Goal: Task Accomplishment & Management: Manage account settings

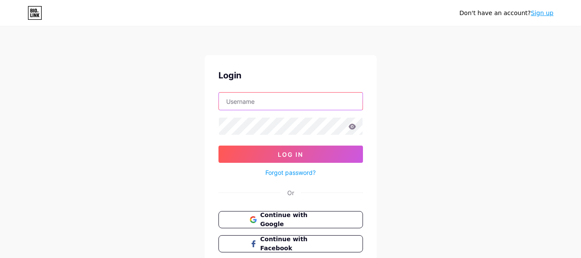
click at [262, 103] on input "text" at bounding box center [291, 101] width 144 height 17
type input "[EMAIL_ADDRESS][DOMAIN_NAME]"
click at [354, 128] on icon at bounding box center [352, 126] width 7 height 6
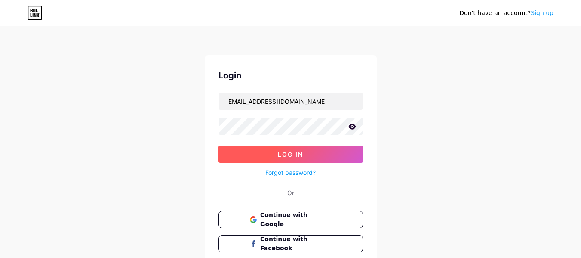
click at [320, 156] on button "Log In" at bounding box center [291, 153] width 145 height 17
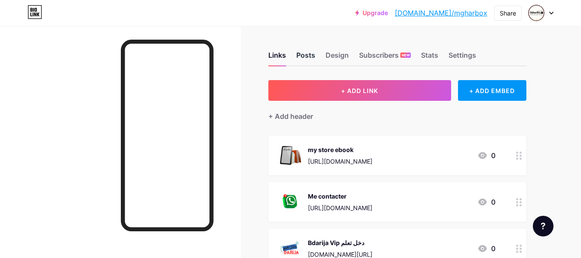
click at [306, 56] on div "Posts" at bounding box center [305, 57] width 19 height 15
click at [465, 57] on div "Settings" at bounding box center [463, 57] width 28 height 15
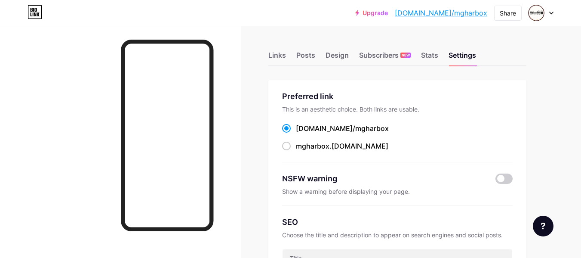
click at [355, 133] on div "[DOMAIN_NAME]/ mgharbox mgharbox .[DOMAIN_NAME]" at bounding box center [397, 137] width 231 height 28
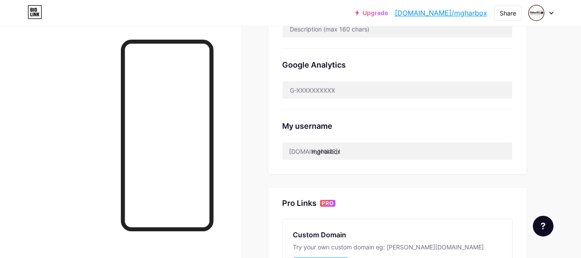
scroll to position [251, 0]
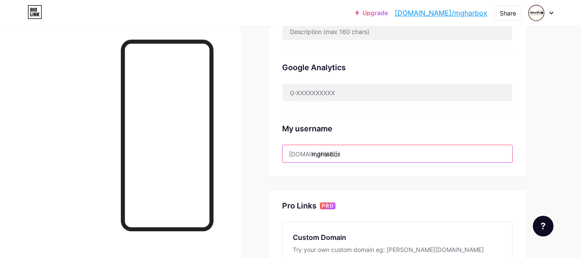
click at [358, 153] on input "mgharbox" at bounding box center [398, 153] width 230 height 17
drag, startPoint x: 358, startPoint y: 153, endPoint x: 311, endPoint y: 164, distance: 48.0
click at [311, 164] on div "Preferred link This is an aesthetic choice. Both links are usable. [DOMAIN_NAME…" at bounding box center [398, 3] width 258 height 348
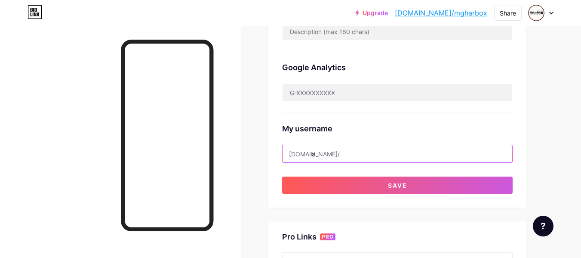
type input "A"
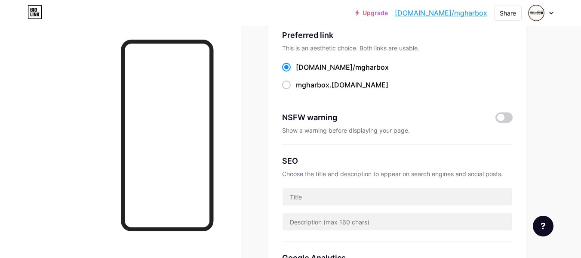
scroll to position [22, 0]
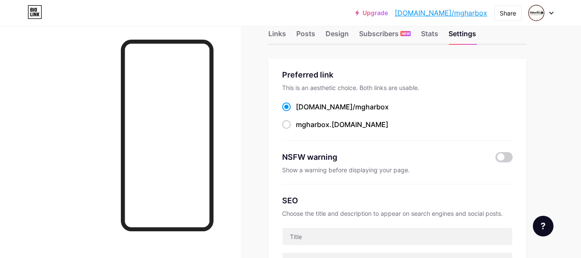
type input "guidecrochetpdf"
click at [502, 63] on div "Preferred link This is an aesthetic choice. Both links are usable. [DOMAIN_NAME…" at bounding box center [398, 233] width 258 height 348
click at [385, 33] on div "Subscribers NEW" at bounding box center [385, 35] width 52 height 15
click at [426, 36] on div "Stats" at bounding box center [429, 35] width 17 height 15
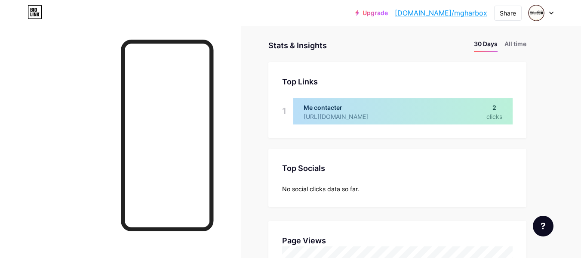
scroll to position [49, 0]
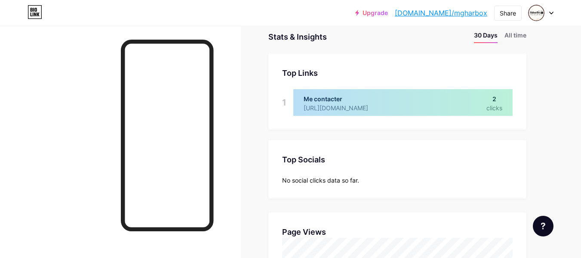
click at [475, 100] on div at bounding box center [402, 102] width 219 height 27
click at [500, 102] on div at bounding box center [402, 102] width 219 height 27
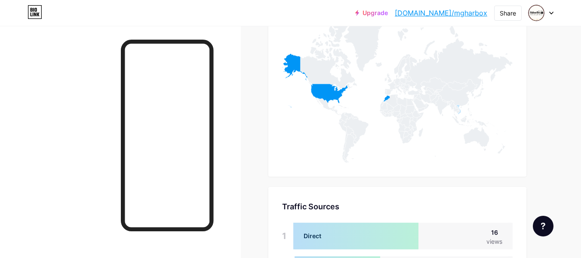
scroll to position [440, 0]
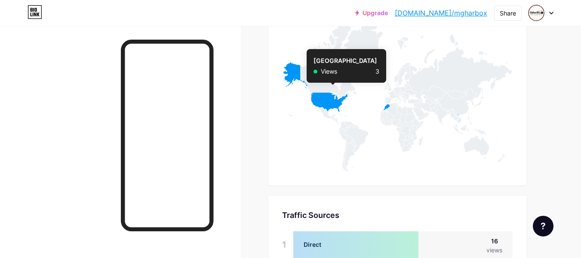
click at [328, 105] on icon at bounding box center [315, 89] width 66 height 54
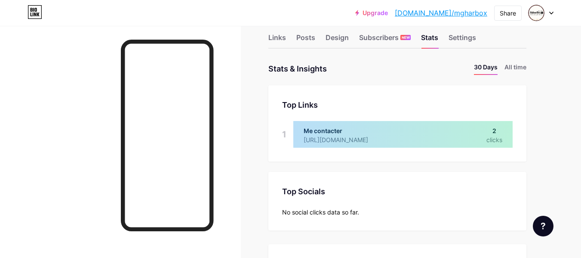
scroll to position [0, 0]
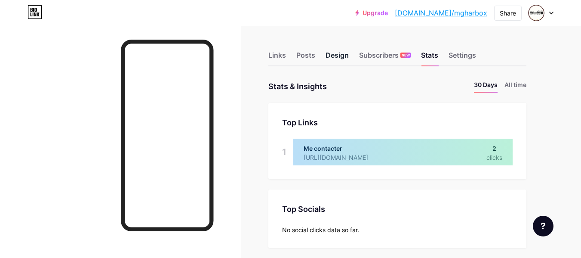
click at [341, 53] on div "Design" at bounding box center [337, 57] width 23 height 15
click at [307, 58] on div "Posts" at bounding box center [305, 57] width 19 height 15
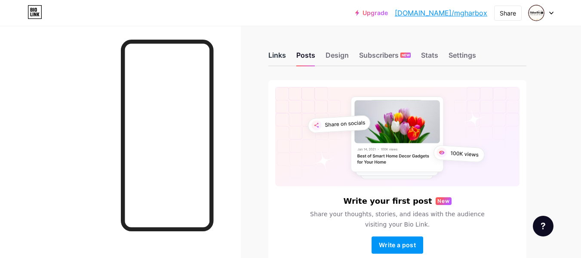
click at [274, 57] on div "Links" at bounding box center [278, 57] width 18 height 15
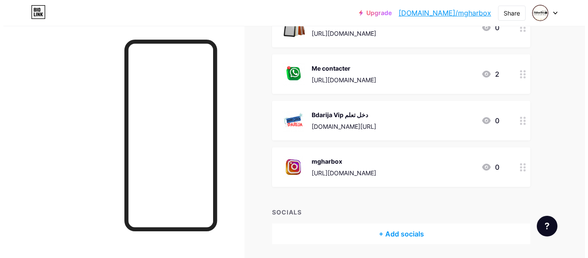
scroll to position [129, 0]
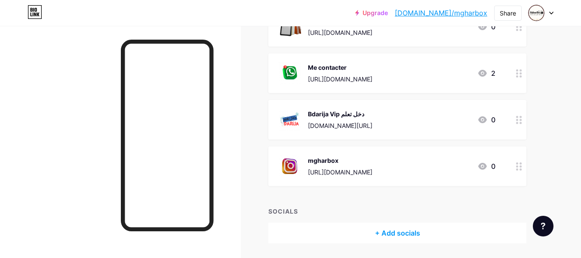
click at [420, 173] on div "mgharbox [URL][DOMAIN_NAME] 0" at bounding box center [387, 166] width 217 height 22
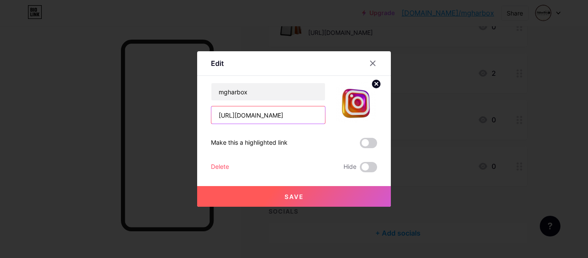
click at [297, 114] on input "[URL][DOMAIN_NAME]" at bounding box center [268, 114] width 114 height 17
click at [301, 117] on input "[URL][DOMAIN_NAME]" at bounding box center [268, 114] width 114 height 17
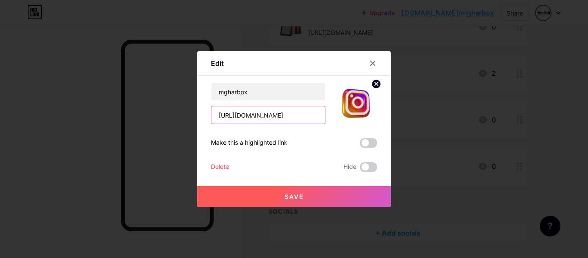
scroll to position [0, 10]
drag, startPoint x: 301, startPoint y: 117, endPoint x: 340, endPoint y: 113, distance: 38.5
click at [340, 113] on div "mgharbox [URL][DOMAIN_NAME]" at bounding box center [294, 103] width 166 height 41
click at [315, 111] on input "[URL][DOMAIN_NAME]" at bounding box center [268, 114] width 114 height 17
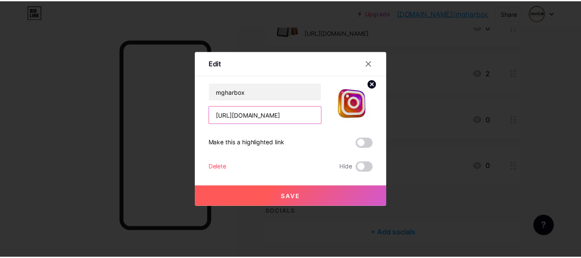
scroll to position [0, 0]
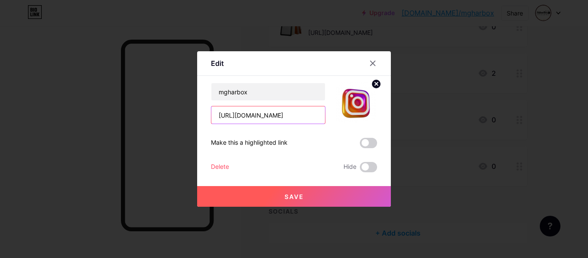
drag, startPoint x: 315, startPoint y: 111, endPoint x: 179, endPoint y: 109, distance: 136.0
click at [179, 109] on div "Edit Content YouTube Play YouTube video without leaving your page. ADD Vimeo Pl…" at bounding box center [294, 129] width 588 height 258
drag, startPoint x: 259, startPoint y: 91, endPoint x: 185, endPoint y: 92, distance: 74.0
click at [185, 92] on div "Edit Content YouTube Play YouTube video without leaving your page. ADD Vimeo Pl…" at bounding box center [294, 129] width 588 height 258
click at [269, 196] on button "Save" at bounding box center [294, 196] width 194 height 21
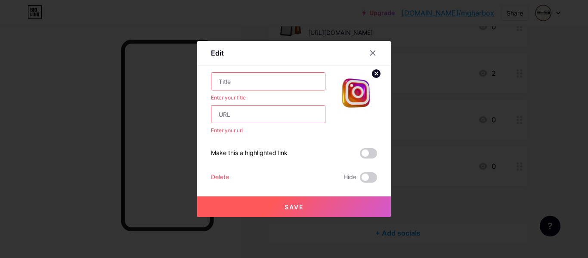
click at [267, 86] on input "text" at bounding box center [268, 81] width 114 height 17
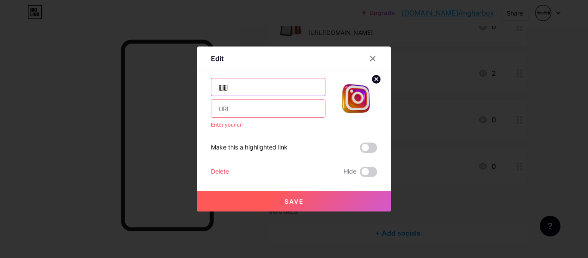
type input "jjjjjjj"
click at [222, 174] on div "Delete" at bounding box center [220, 172] width 18 height 10
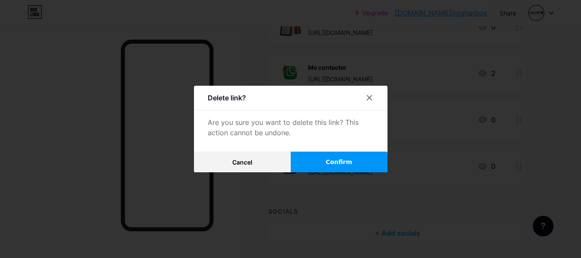
click at [341, 164] on span "Confirm" at bounding box center [339, 161] width 27 height 9
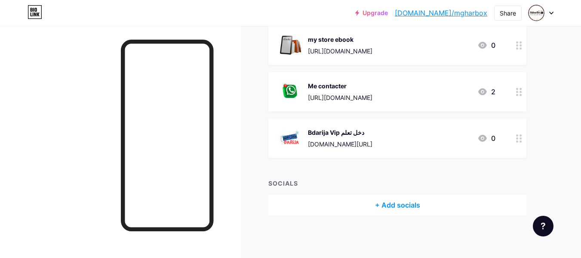
click at [360, 134] on div "Bdarija Vip دخل تعلم" at bounding box center [340, 132] width 65 height 9
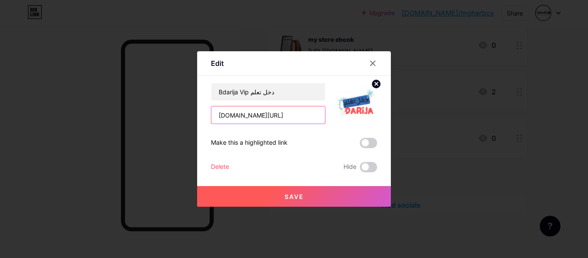
drag, startPoint x: 282, startPoint y: 114, endPoint x: 198, endPoint y: 115, distance: 83.9
click at [198, 115] on div "Edit Content YouTube Play YouTube video without leaving your page. ADD Vimeo Pl…" at bounding box center [294, 128] width 194 height 155
click at [172, 181] on div at bounding box center [294, 129] width 588 height 258
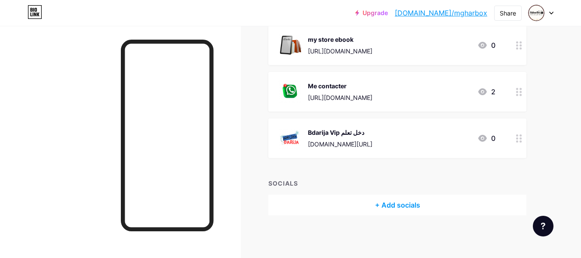
click at [370, 133] on div "Bdarija Vip دخل تعلم [DOMAIN_NAME][URL] 0" at bounding box center [387, 138] width 217 height 22
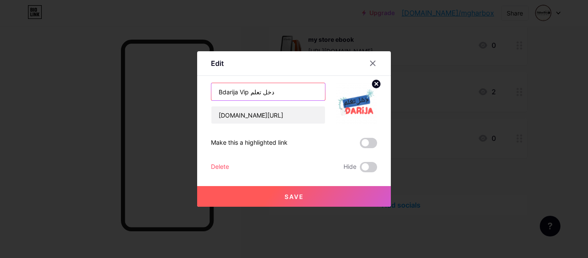
click at [257, 95] on input "Bdarija Vip دخل تعلم" at bounding box center [268, 91] width 114 height 17
paste input "[DOMAIN_NAME][URL]"
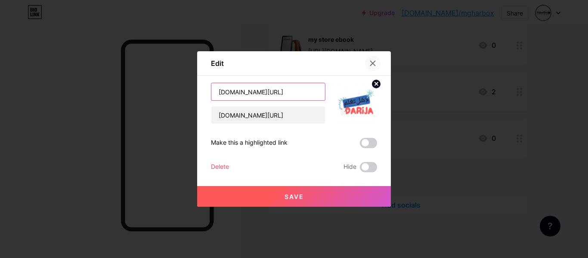
type input "[DOMAIN_NAME][URL]"
click at [371, 61] on icon at bounding box center [372, 63] width 7 height 7
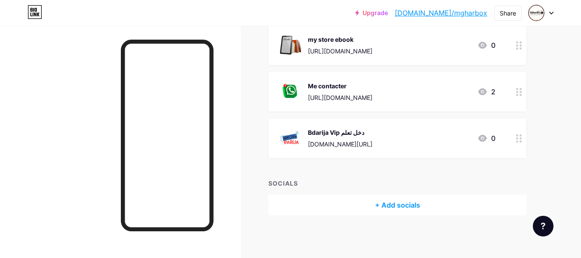
click at [353, 134] on div "Bdarija Vip دخل تعلم" at bounding box center [340, 132] width 65 height 9
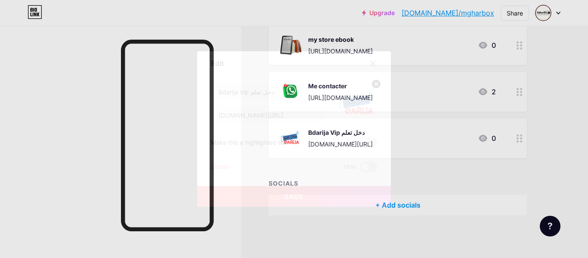
click at [353, 134] on div "Bdarija Vip دخل تعلم [DOMAIN_NAME][URL] Make this a highlighted link Delete Hid…" at bounding box center [294, 128] width 166 height 90
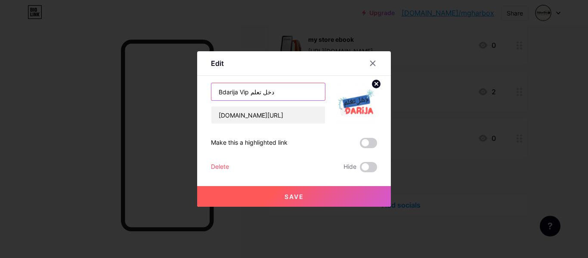
click at [261, 94] on input "Bdarija Vip دخل تعلم" at bounding box center [268, 91] width 114 height 17
click at [427, 124] on div at bounding box center [294, 129] width 588 height 258
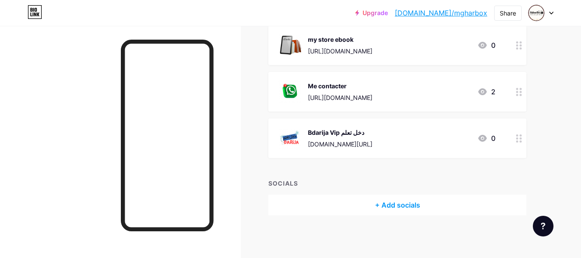
click at [519, 93] on icon at bounding box center [519, 92] width 6 height 8
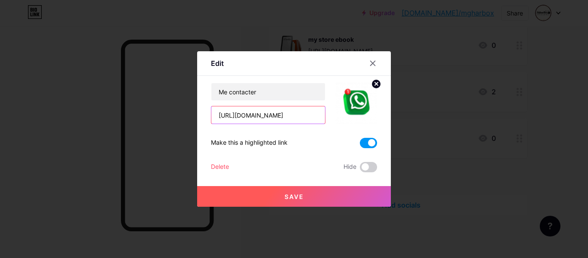
click at [274, 116] on input "[URL][DOMAIN_NAME]" at bounding box center [268, 114] width 114 height 17
click at [392, 176] on div at bounding box center [294, 129] width 588 height 258
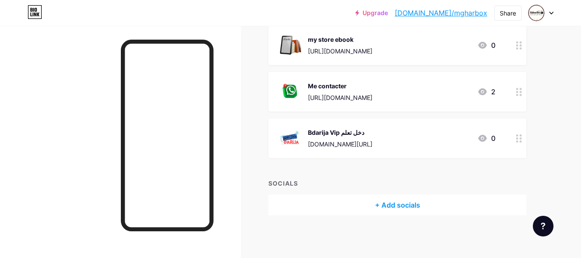
click at [368, 96] on div "[URL][DOMAIN_NAME]" at bounding box center [340, 97] width 65 height 9
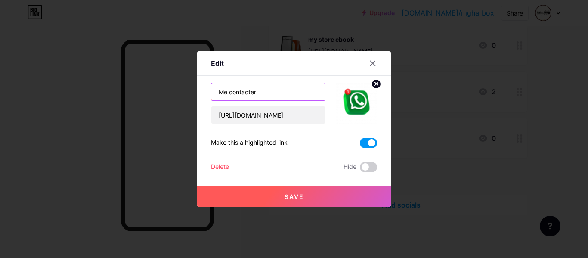
click at [256, 86] on input "Me contacter" at bounding box center [268, 91] width 114 height 17
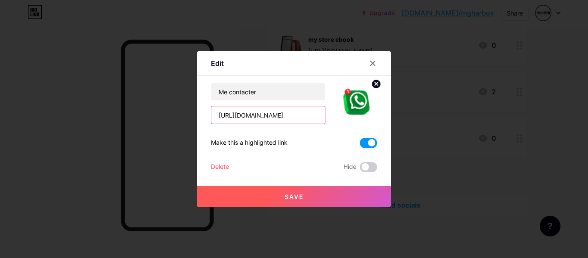
click at [276, 112] on input "[URL][DOMAIN_NAME]" at bounding box center [268, 114] width 114 height 17
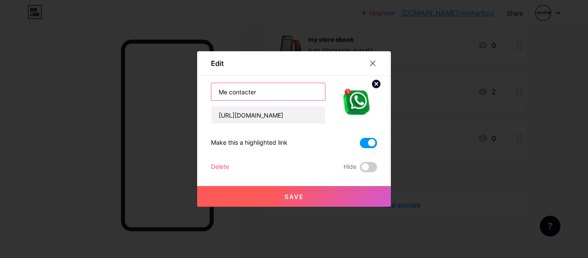
click at [253, 93] on input "Me contacter" at bounding box center [268, 91] width 114 height 17
click at [401, 137] on div at bounding box center [294, 129] width 588 height 258
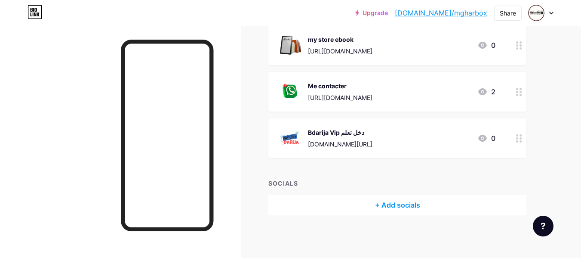
click at [369, 48] on div "[URL][DOMAIN_NAME]" at bounding box center [340, 50] width 65 height 9
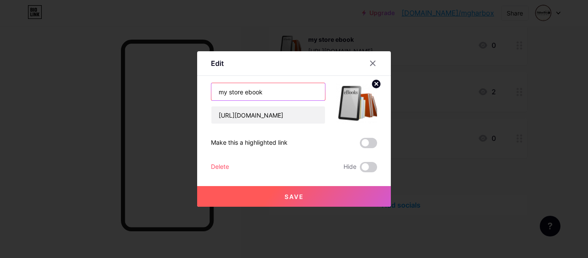
drag, startPoint x: 264, startPoint y: 94, endPoint x: 203, endPoint y: 99, distance: 61.8
click at [203, 99] on div "Edit Content YouTube Play YouTube video without leaving your page. ADD Vimeo Pl…" at bounding box center [294, 128] width 194 height 155
click at [177, 121] on div at bounding box center [294, 129] width 588 height 258
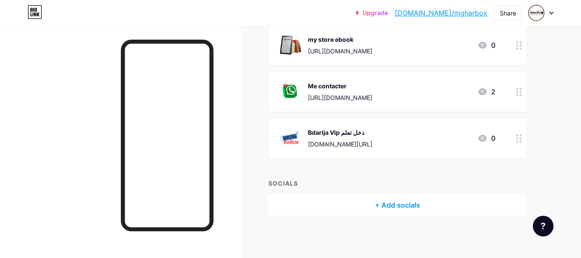
click at [377, 136] on div "Bdarija Vip دخل تعلم [DOMAIN_NAME][URL] 0" at bounding box center [387, 138] width 217 height 22
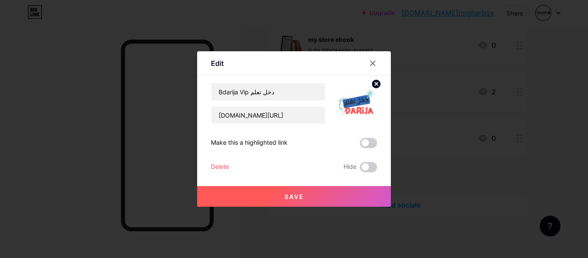
click at [438, 83] on div at bounding box center [294, 129] width 588 height 258
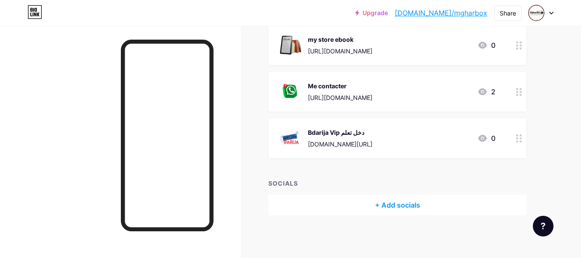
click at [373, 54] on div "[URL][DOMAIN_NAME]" at bounding box center [340, 50] width 65 height 9
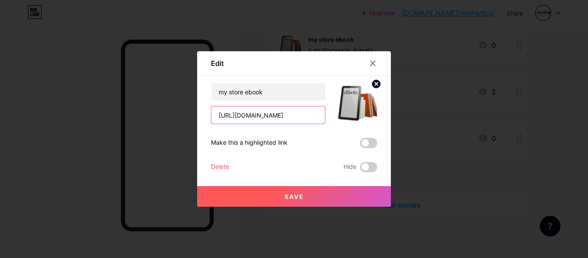
click at [267, 122] on input "[URL][DOMAIN_NAME]" at bounding box center [268, 114] width 114 height 17
click at [375, 85] on icon at bounding box center [376, 83] width 3 height 3
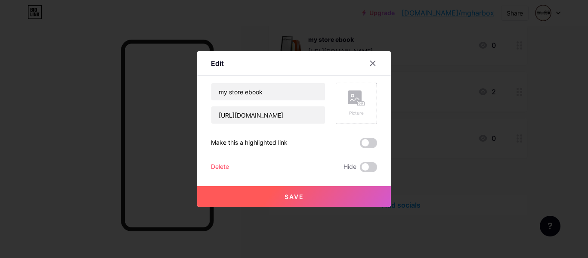
click at [215, 169] on div "Delete" at bounding box center [220, 167] width 18 height 10
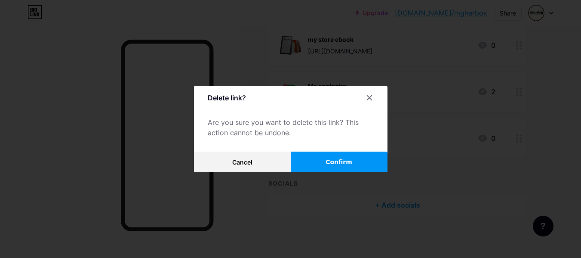
click at [334, 160] on span "Confirm" at bounding box center [339, 161] width 27 height 9
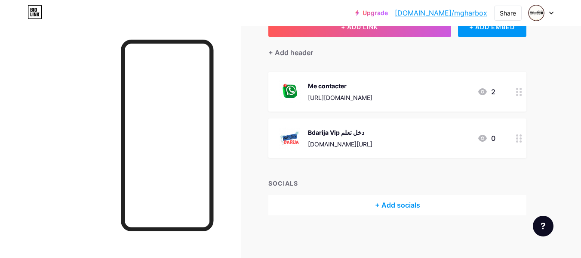
click at [519, 142] on div at bounding box center [519, 138] width 15 height 40
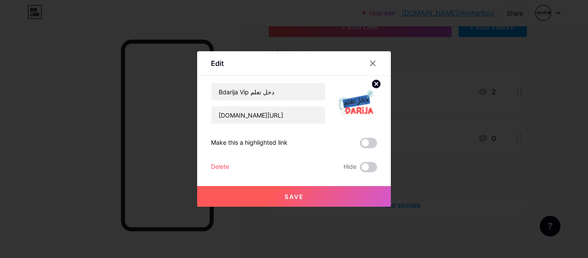
click at [221, 164] on div "Delete" at bounding box center [220, 167] width 18 height 10
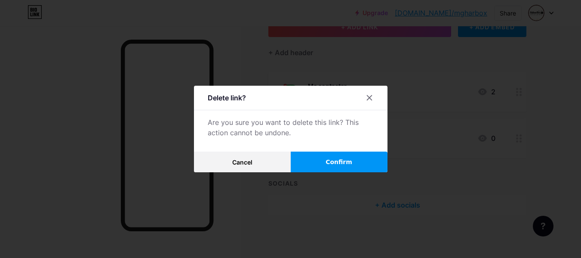
click at [332, 164] on span "Confirm" at bounding box center [339, 161] width 27 height 9
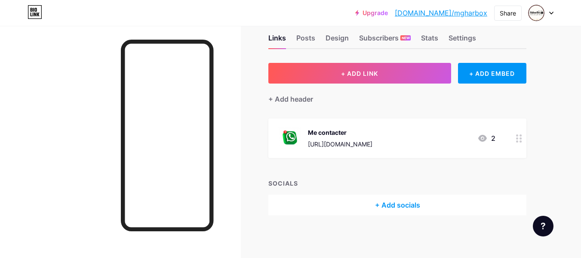
click at [518, 140] on circle at bounding box center [517, 141] width 2 height 2
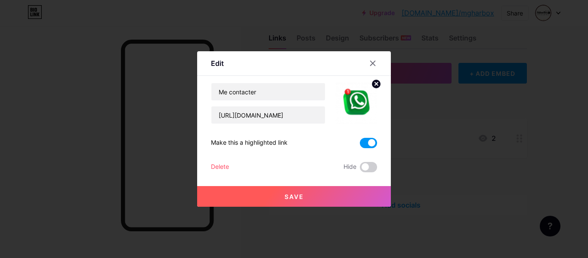
click at [311, 193] on button "Save" at bounding box center [294, 196] width 194 height 21
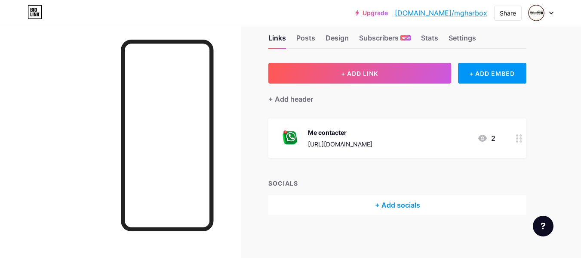
click at [523, 139] on div at bounding box center [519, 138] width 15 height 40
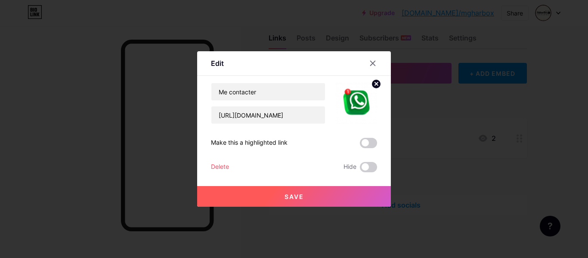
click at [219, 167] on div "Delete" at bounding box center [220, 167] width 18 height 10
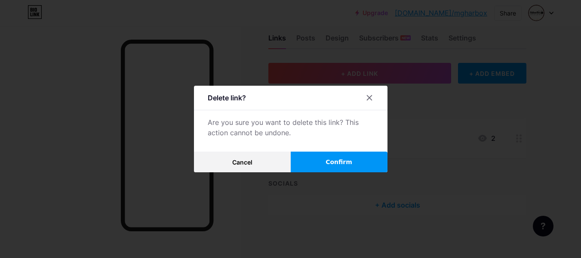
click at [325, 164] on button "Confirm" at bounding box center [339, 161] width 97 height 21
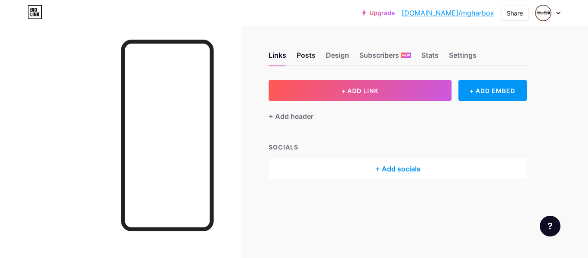
click at [305, 58] on div "Posts" at bounding box center [305, 57] width 19 height 15
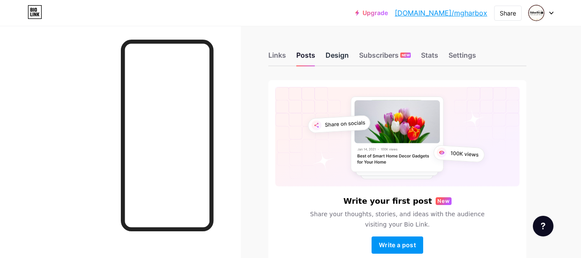
click at [341, 54] on div "Design" at bounding box center [337, 57] width 23 height 15
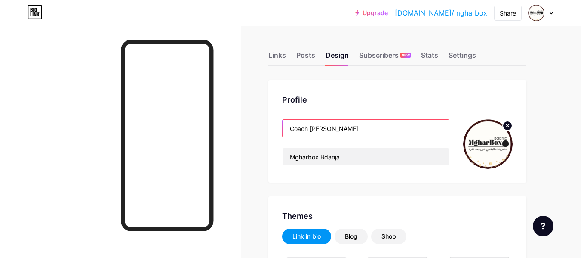
drag, startPoint x: 357, startPoint y: 130, endPoint x: 270, endPoint y: 136, distance: 87.2
click at [270, 136] on div "Profile Coach [PERSON_NAME] Mgharbox Bdarija" at bounding box center [398, 131] width 258 height 102
drag, startPoint x: 310, startPoint y: 126, endPoint x: 315, endPoint y: 125, distance: 4.3
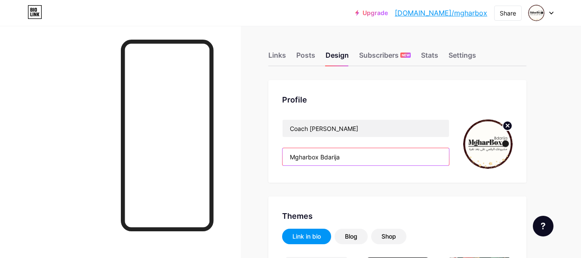
click at [344, 158] on input "Mgharbox Bdarija" at bounding box center [366, 156] width 167 height 17
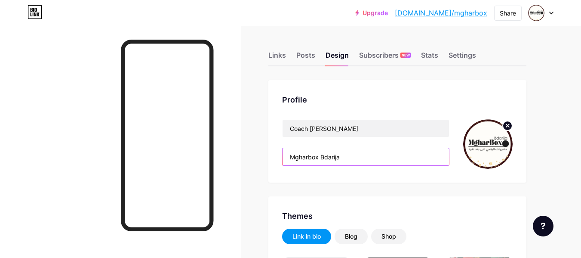
click at [344, 158] on input "Mgharbox Bdarija" at bounding box center [366, 156] width 167 height 17
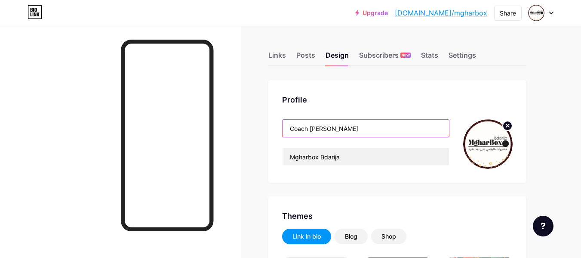
click at [328, 130] on input "Coach [PERSON_NAME]" at bounding box center [366, 128] width 167 height 17
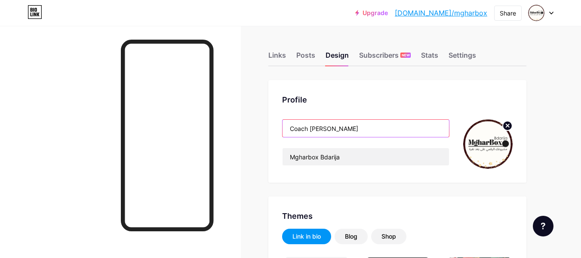
click at [328, 130] on input "Coach [PERSON_NAME]" at bounding box center [366, 128] width 167 height 17
click at [350, 127] on input "Coach [PERSON_NAME]" at bounding box center [366, 128] width 167 height 17
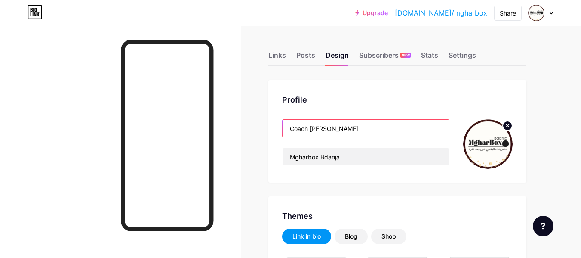
drag, startPoint x: 350, startPoint y: 127, endPoint x: 285, endPoint y: 127, distance: 64.5
click at [285, 127] on input "Coach [PERSON_NAME]" at bounding box center [366, 128] width 167 height 17
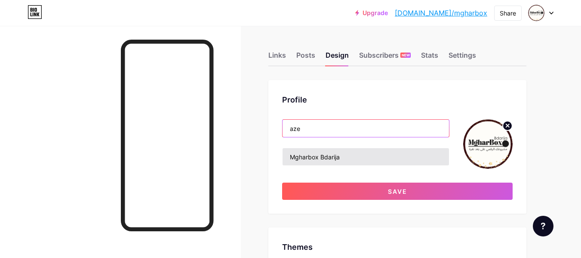
type input "aze"
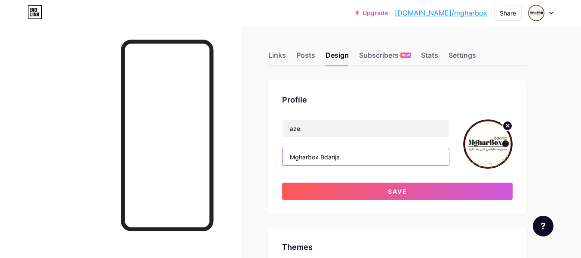
click at [319, 157] on input "Mgharbox Bdarija" at bounding box center [366, 156] width 167 height 17
type input "fdfd"
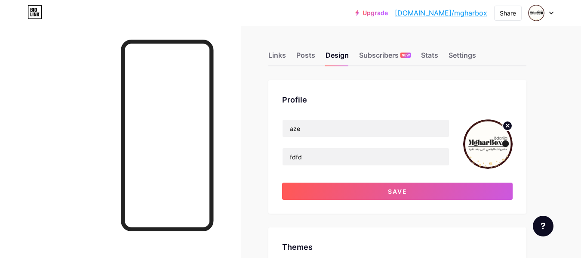
click at [508, 122] on circle at bounding box center [507, 125] width 9 height 9
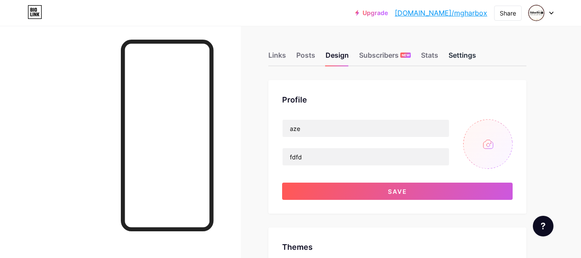
click at [462, 57] on div "Settings" at bounding box center [463, 57] width 28 height 15
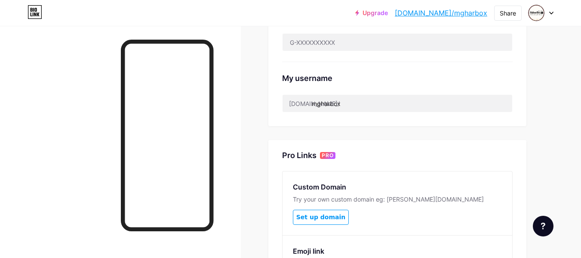
scroll to position [284, 0]
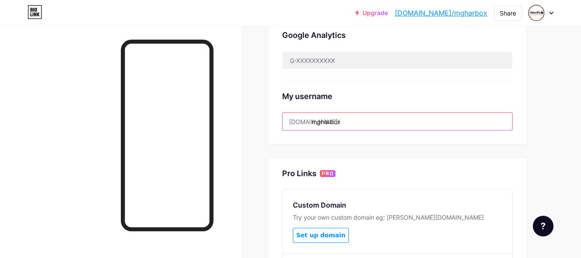
click at [360, 116] on input "mgharbox" at bounding box center [398, 121] width 230 height 17
drag, startPoint x: 360, startPoint y: 116, endPoint x: 312, endPoint y: 124, distance: 48.5
click at [312, 124] on input "mgharbox" at bounding box center [398, 121] width 230 height 17
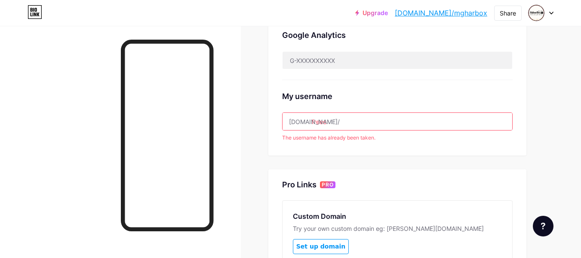
click at [418, 106] on div "My username [DOMAIN_NAME]/ freee The username has already been taken." at bounding box center [397, 111] width 231 height 62
click at [360, 121] on input "freee" at bounding box center [398, 121] width 230 height 17
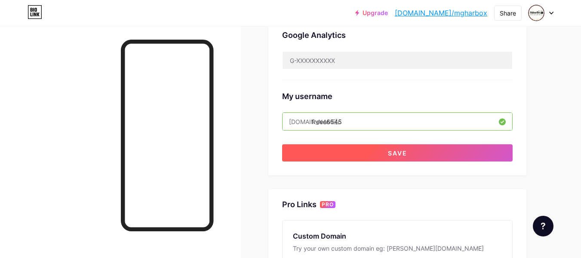
type input "freee6545"
click at [400, 153] on span "Save" at bounding box center [397, 152] width 19 height 7
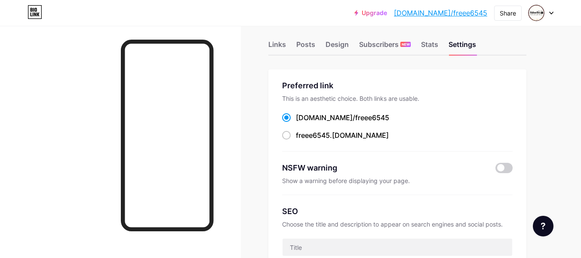
scroll to position [0, 0]
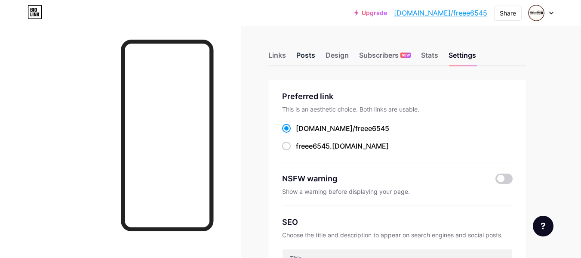
click at [306, 58] on div "Posts" at bounding box center [305, 57] width 19 height 15
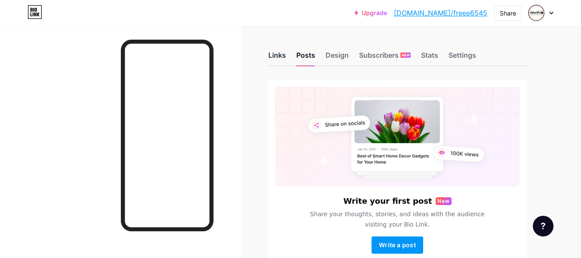
click at [271, 56] on div "Links" at bounding box center [278, 57] width 18 height 15
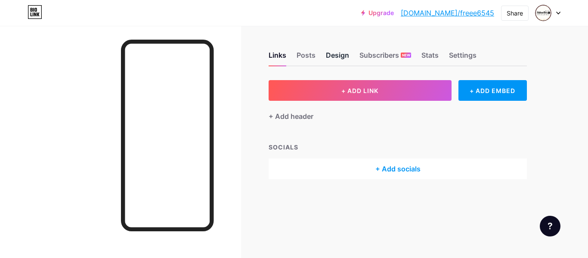
click at [336, 55] on div "Design" at bounding box center [337, 57] width 23 height 15
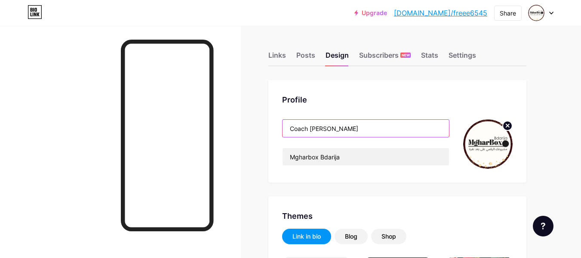
drag, startPoint x: 355, startPoint y: 131, endPoint x: 264, endPoint y: 141, distance: 91.3
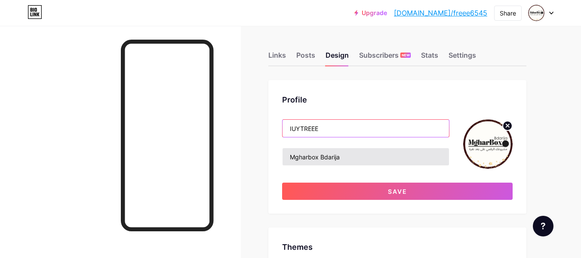
type input "IUYTREEE"
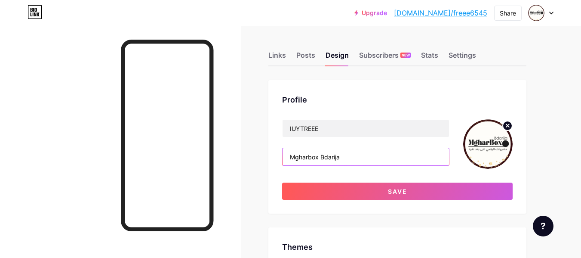
click at [313, 154] on input "Mgharbox Bdarija" at bounding box center [366, 156] width 167 height 17
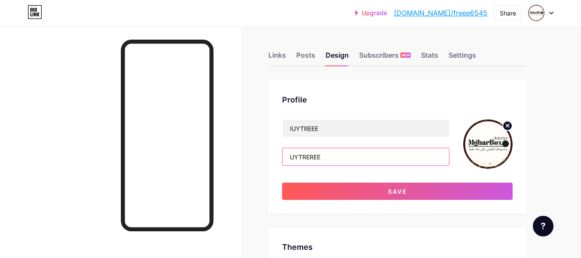
type input "UYTREREE"
click at [509, 127] on icon at bounding box center [507, 125] width 3 height 3
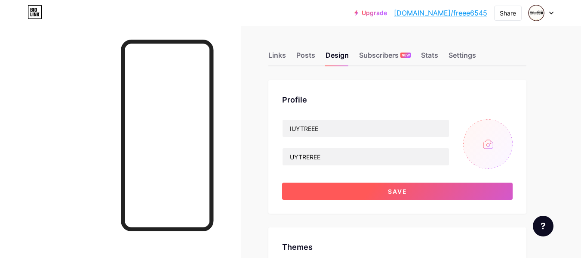
click at [436, 184] on button "Save" at bounding box center [397, 190] width 231 height 17
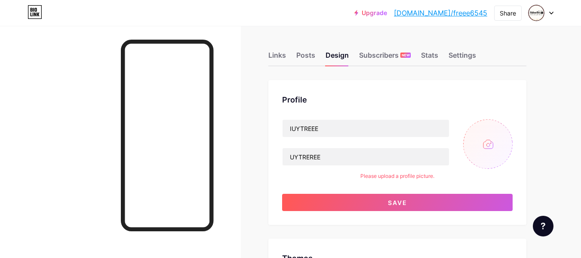
click at [489, 148] on input "file" at bounding box center [487, 143] width 49 height 49
type input "C:\fakepath\new-message-concept-3d-mobile-application-icon-with-notification-ve…"
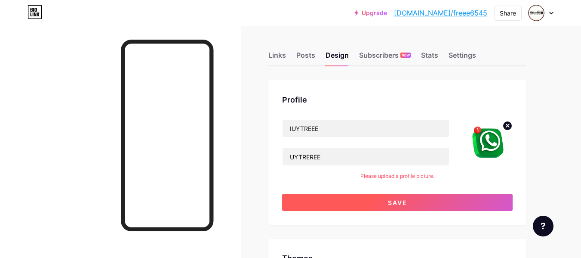
click at [451, 207] on button "Save" at bounding box center [397, 202] width 231 height 17
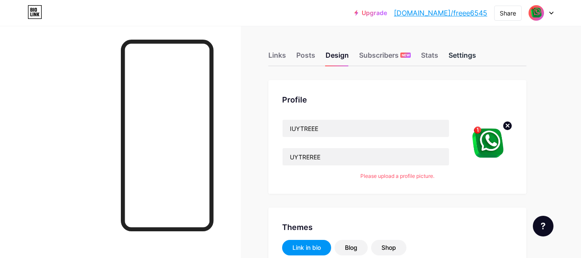
click at [461, 58] on div "Settings" at bounding box center [463, 57] width 28 height 15
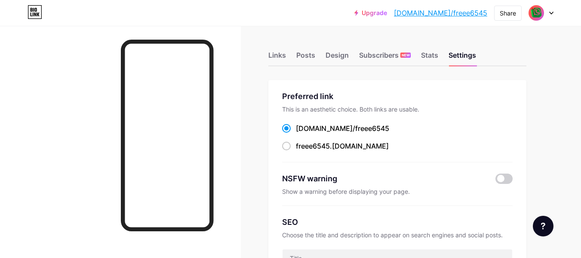
click at [470, 12] on link "[DOMAIN_NAME]/freee6545" at bounding box center [440, 13] width 93 height 10
